Goal: Information Seeking & Learning: Find specific fact

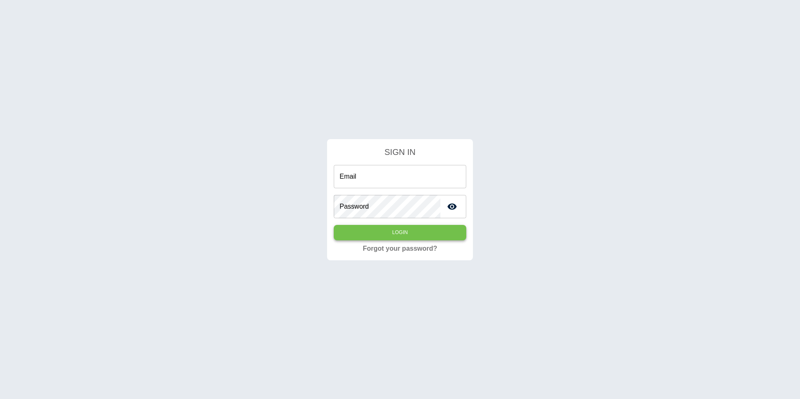
type input "**********"
click at [413, 231] on button "Login" at bounding box center [400, 232] width 133 height 15
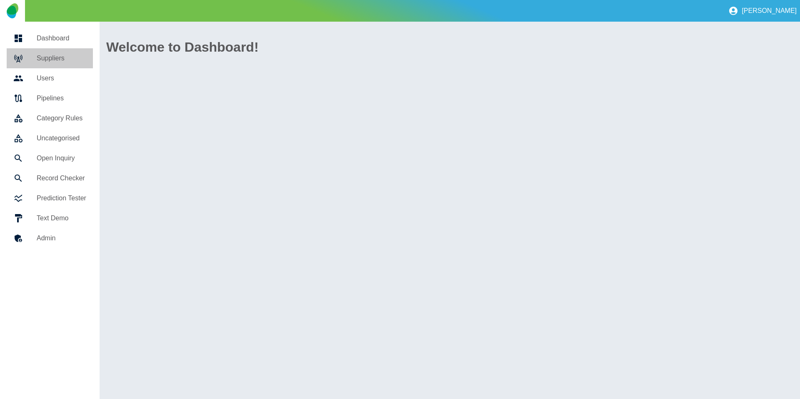
click at [35, 55] on div at bounding box center [24, 58] width 23 height 10
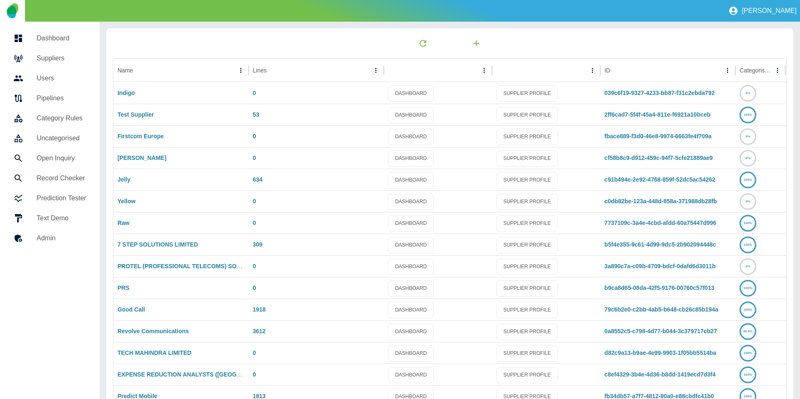
scroll to position [44, 0]
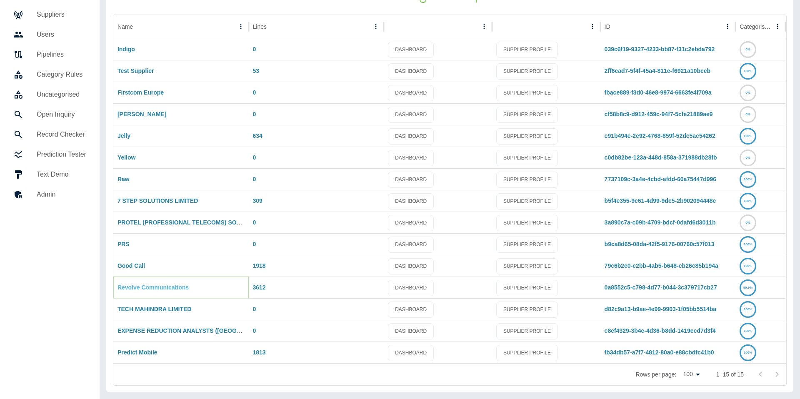
click at [139, 284] on link "Revolve Communications" at bounding box center [153, 287] width 71 height 7
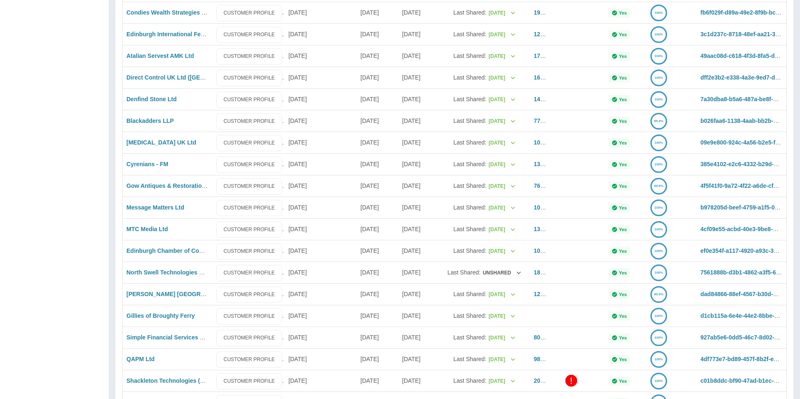
scroll to position [1731, 0]
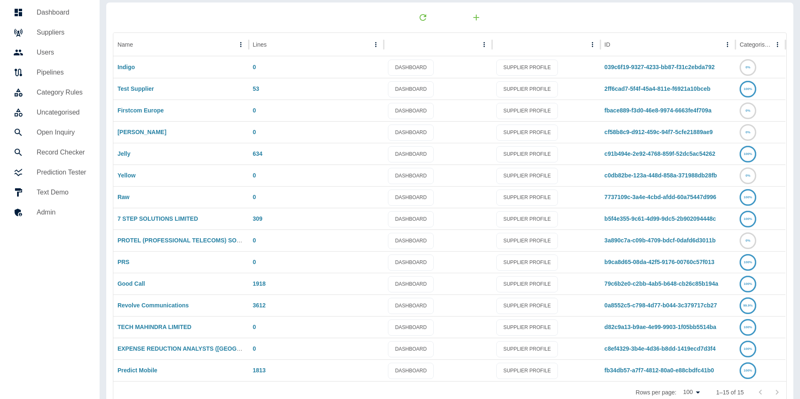
scroll to position [44, 0]
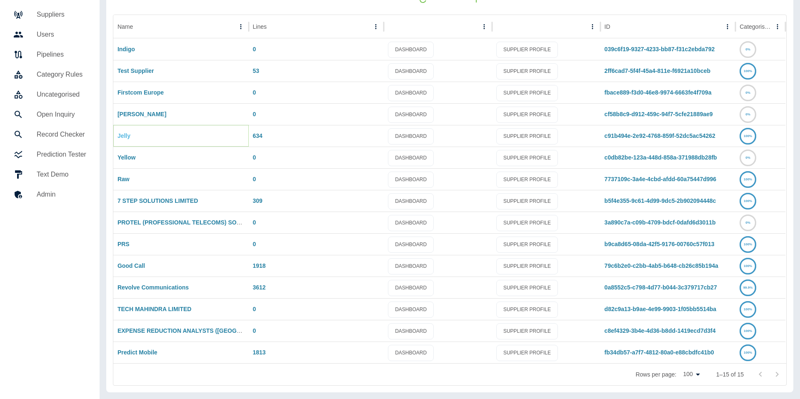
click at [122, 138] on link "Jelly" at bounding box center [124, 136] width 13 height 7
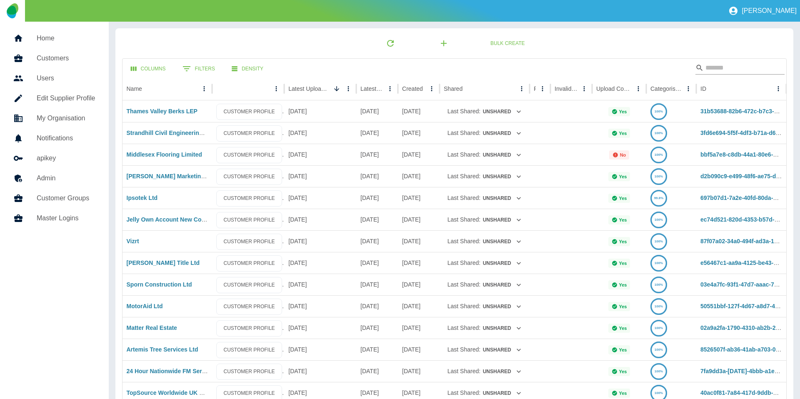
click at [725, 65] on input "Search" at bounding box center [738, 67] width 67 height 13
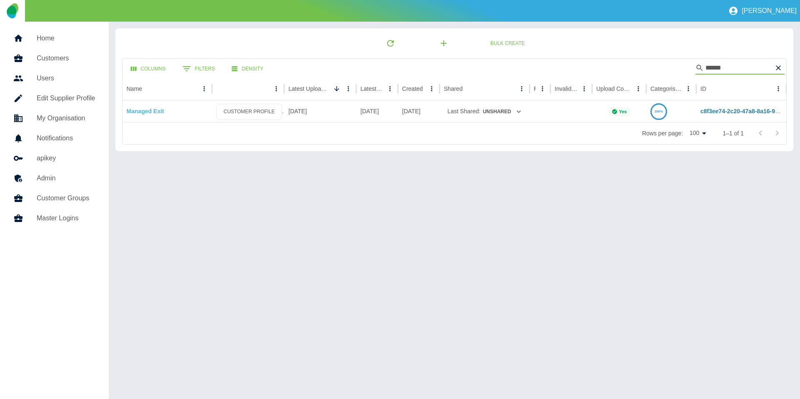
type input "******"
click at [143, 113] on link "Managed Exit" at bounding box center [146, 111] width 38 height 7
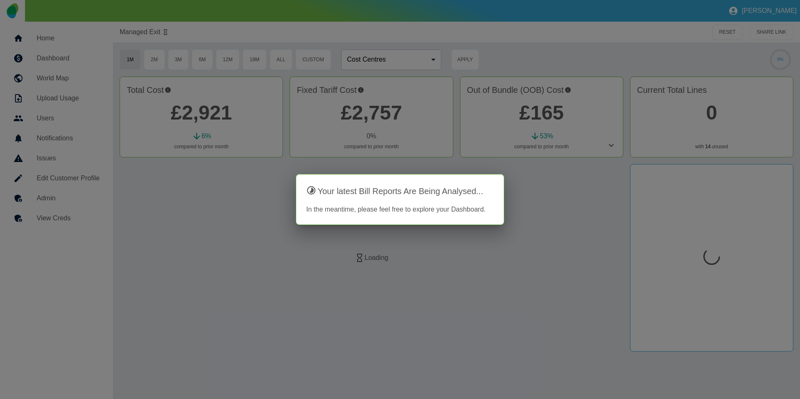
click at [228, 235] on div at bounding box center [400, 199] width 800 height 399
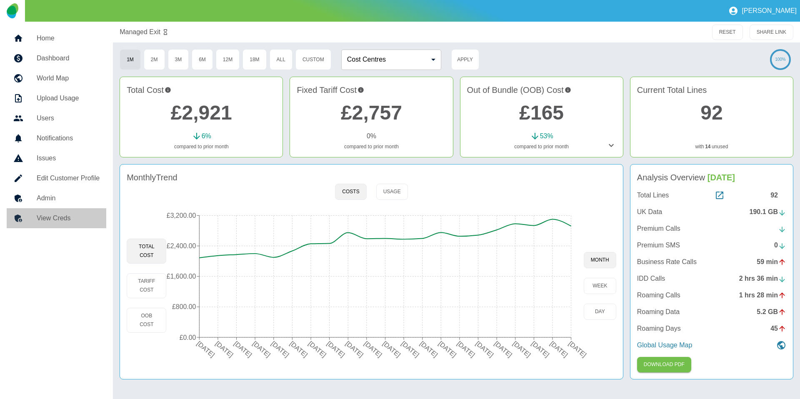
click at [47, 217] on h5 "View Creds" at bounding box center [68, 218] width 63 height 10
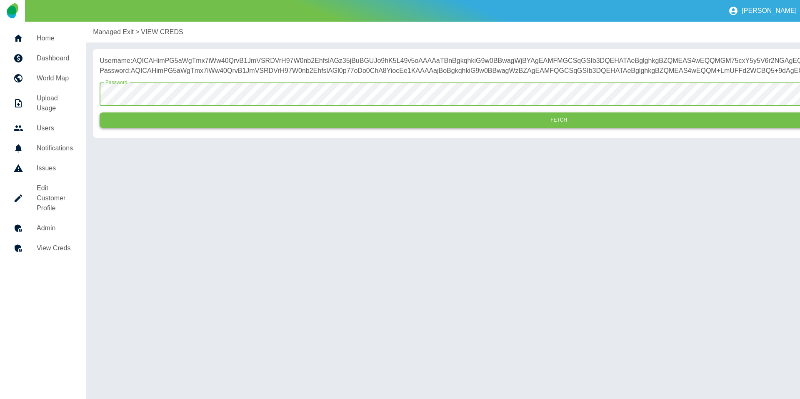
click at [203, 128] on button "Fetch" at bounding box center [559, 120] width 918 height 15
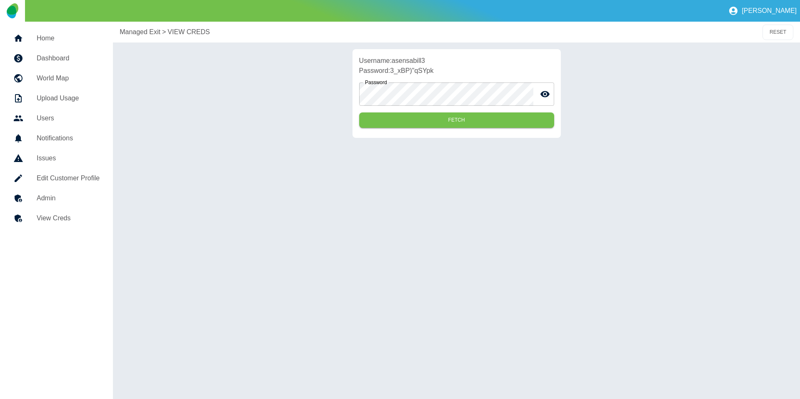
click at [416, 58] on p "Username: asensabill3" at bounding box center [456, 61] width 195 height 10
copy p "asensabill3"
drag, startPoint x: 443, startPoint y: 70, endPoint x: 393, endPoint y: 73, distance: 50.5
click at [393, 73] on p "Password: 3_xBP)"qSYpk" at bounding box center [456, 71] width 195 height 10
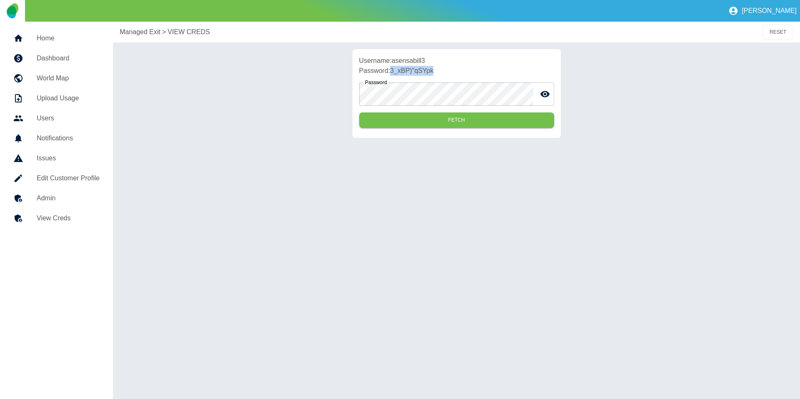
copy p "3_xBP)"qSYpk"
